Goal: Transaction & Acquisition: Subscribe to service/newsletter

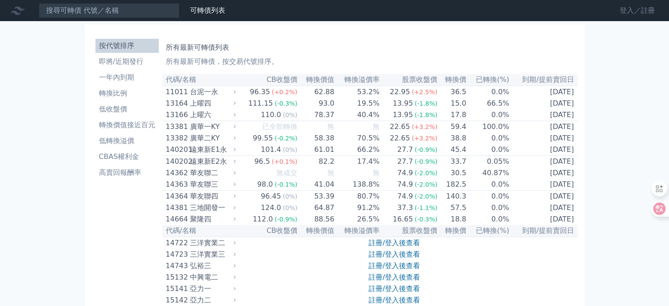
click at [629, 12] on link "登入／註冊" at bounding box center [636, 11] width 49 height 14
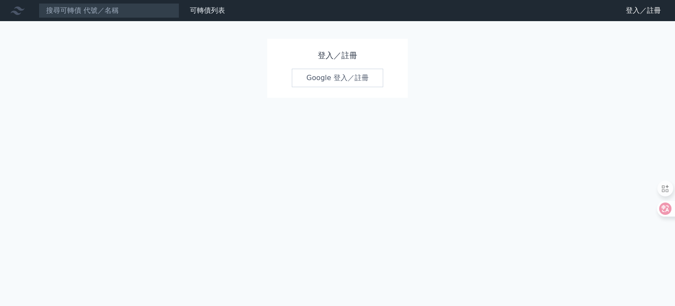
click at [325, 76] on link "Google 登入／註冊" at bounding box center [337, 78] width 91 height 18
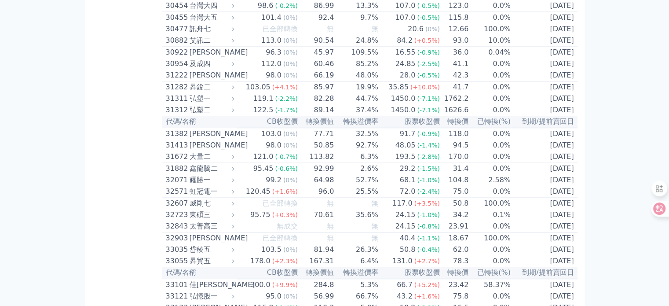
scroll to position [1319, 0]
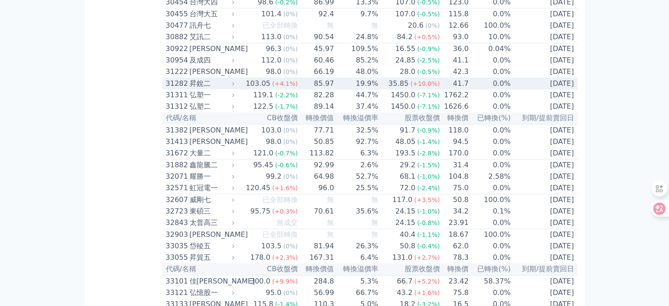
click at [201, 89] on div "昇銳二" at bounding box center [210, 83] width 43 height 11
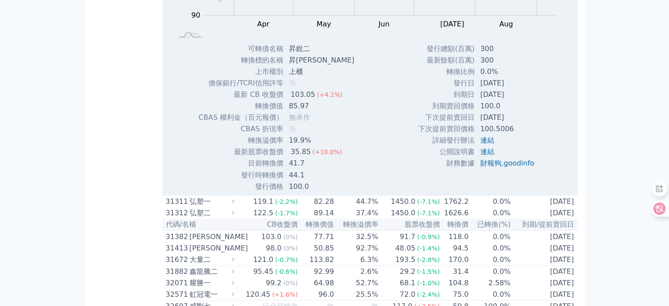
scroll to position [1539, 0]
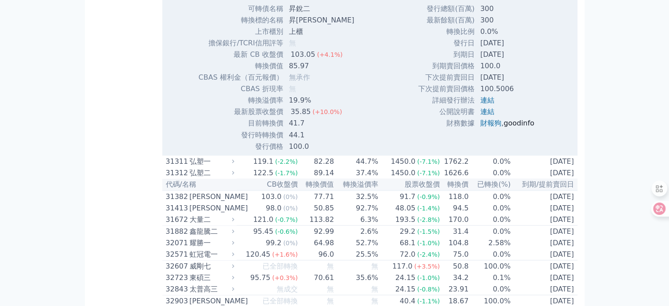
click at [519, 127] on link "goodinfo" at bounding box center [518, 123] width 31 height 8
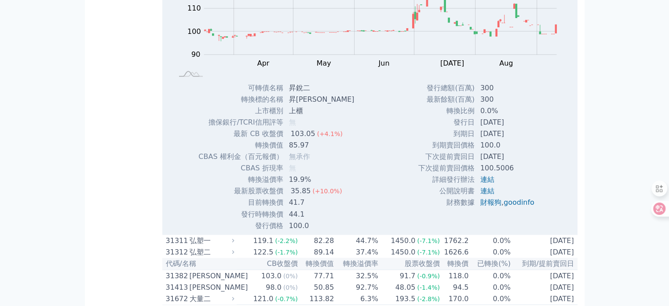
scroll to position [1451, 0]
